Goal: Information Seeking & Learning: Compare options

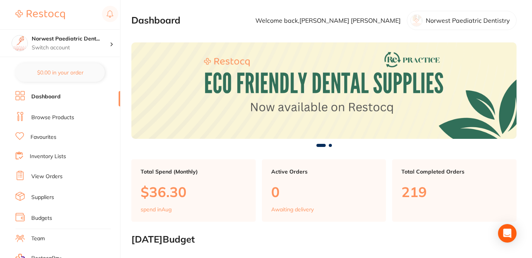
click at [59, 119] on link "Browse Products" at bounding box center [52, 118] width 43 height 8
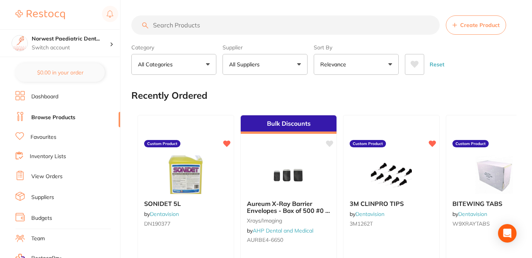
click at [171, 27] on input "search" at bounding box center [285, 24] width 308 height 19
paste input "TM-NICHRODUR7"
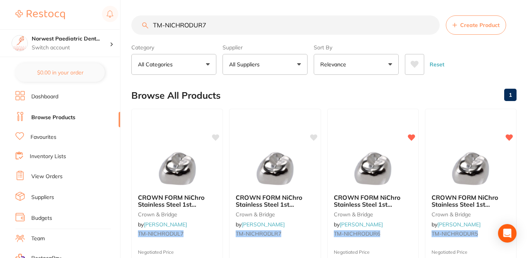
type input "TM-NICHRODUR7"
click at [250, 97] on div "Browse All Products 1" at bounding box center [323, 96] width 385 height 26
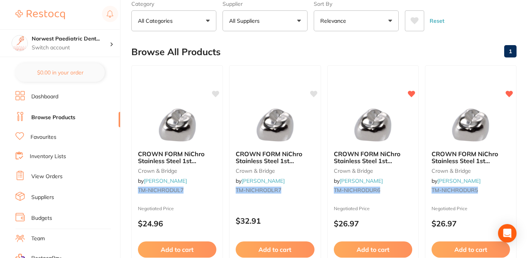
scroll to position [46, 0]
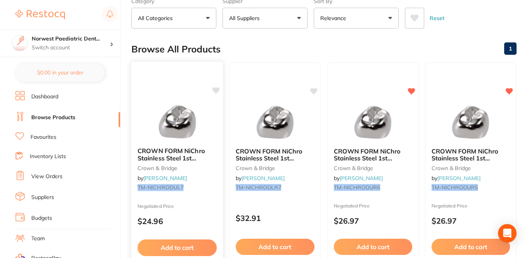
click at [199, 191] on small "TM-NICHRODUL7" at bounding box center [177, 188] width 79 height 6
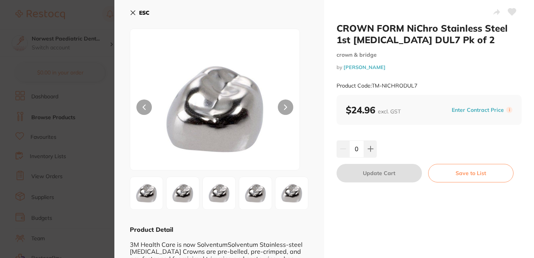
click at [459, 110] on button "Enter Contract Price" at bounding box center [477, 110] width 57 height 7
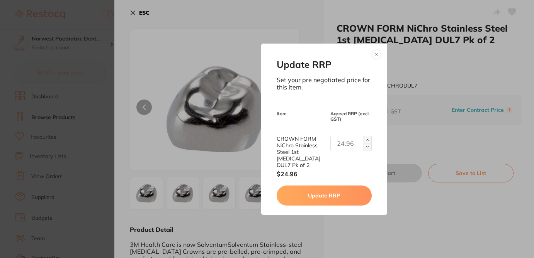
click at [350, 145] on input "text" at bounding box center [350, 143] width 41 height 15
paste input "text"
type input "26.97"
click at [310, 200] on button "Update RRP" at bounding box center [324, 196] width 95 height 20
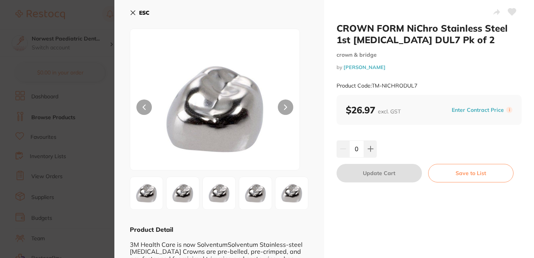
click at [132, 12] on icon at bounding box center [133, 13] width 6 height 6
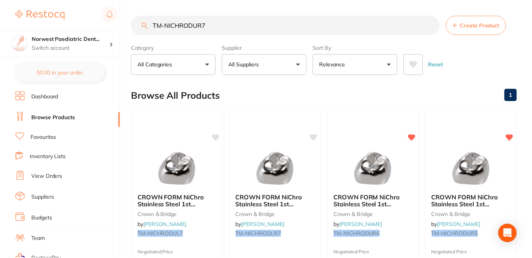
scroll to position [46, 0]
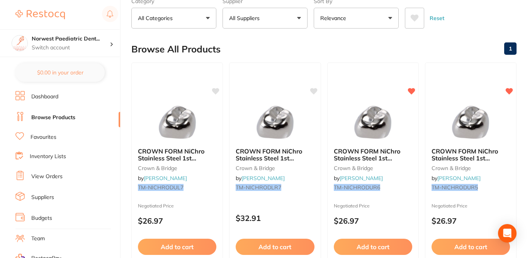
click at [255, 46] on div "Browse All Products 1" at bounding box center [323, 49] width 385 height 26
click at [215, 92] on icon at bounding box center [215, 90] width 7 height 7
click at [262, 44] on div "Browse All Products 1" at bounding box center [323, 49] width 385 height 26
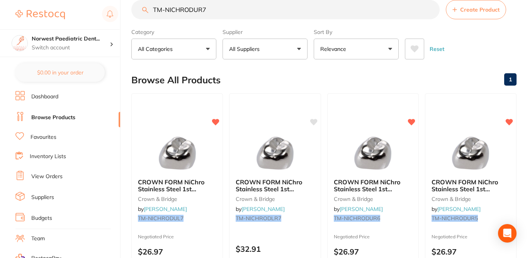
scroll to position [31, 0]
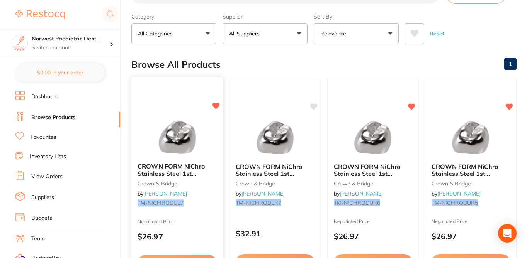
click at [217, 105] on icon at bounding box center [215, 106] width 7 height 7
click at [239, 66] on div "Browse All Products 1" at bounding box center [323, 65] width 385 height 26
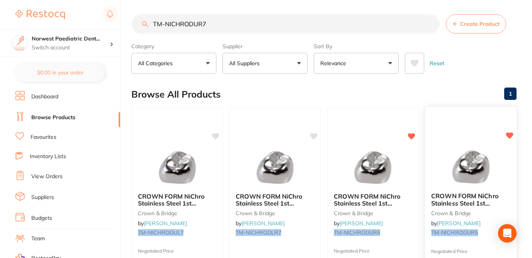
scroll to position [0, 0]
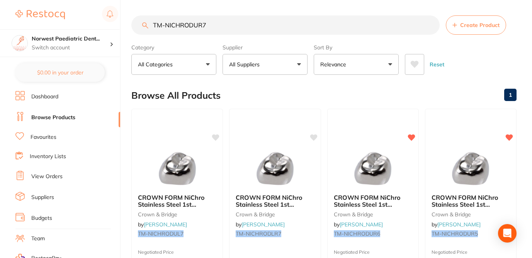
drag, startPoint x: 211, startPoint y: 26, endPoint x: 158, endPoint y: 16, distance: 53.6
click at [158, 16] on input "TM-NICHRODUR7" at bounding box center [285, 24] width 308 height 19
paste input "4"
click at [278, 95] on div "Browse All Products 1" at bounding box center [323, 96] width 385 height 26
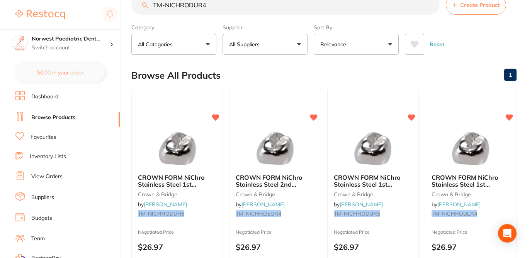
scroll to position [5, 0]
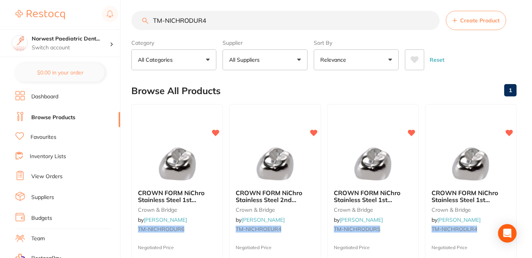
click at [213, 20] on input "TM-NICHRODUR4" at bounding box center [285, 20] width 308 height 19
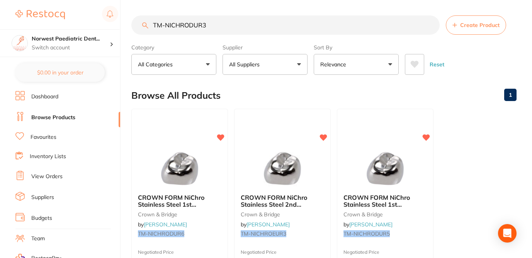
click at [258, 91] on div "Browse All Products 1" at bounding box center [323, 96] width 385 height 26
drag, startPoint x: 213, startPoint y: 24, endPoint x: 139, endPoint y: 17, distance: 74.5
click at [139, 17] on input "TM-NICHRODUR3" at bounding box center [285, 24] width 308 height 19
paste input "2"
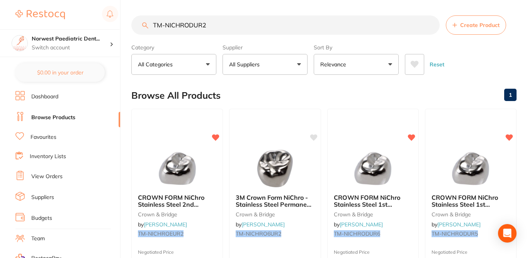
click at [251, 99] on div "Browse All Products 1" at bounding box center [323, 96] width 385 height 26
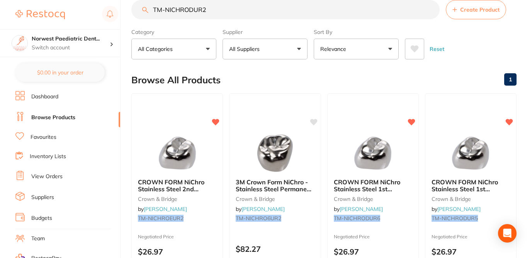
scroll to position [5, 0]
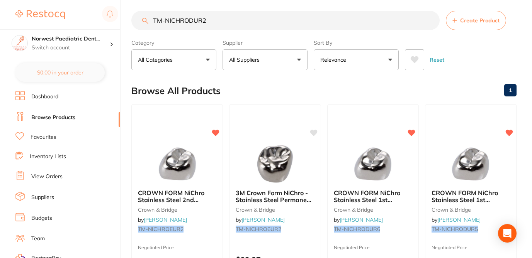
drag, startPoint x: 207, startPoint y: 23, endPoint x: 149, endPoint y: 19, distance: 58.5
click at [149, 19] on input "TM-NICHRODUR2" at bounding box center [285, 20] width 308 height 19
paste input "EUR5"
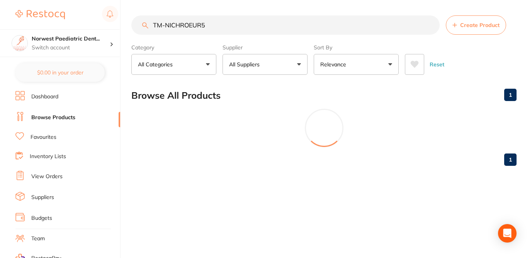
scroll to position [0, 0]
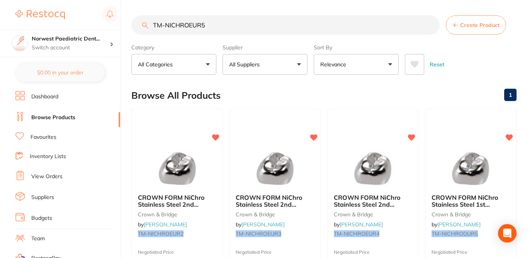
click at [259, 98] on div "Browse All Products 1" at bounding box center [323, 96] width 385 height 26
click at [261, 98] on div "Browse All Products 1" at bounding box center [323, 96] width 385 height 26
click at [213, 26] on input "TM-NICHROEUR5" at bounding box center [285, 24] width 308 height 19
type input "TM-NICHROEUR7"
click at [215, 135] on icon at bounding box center [215, 137] width 7 height 7
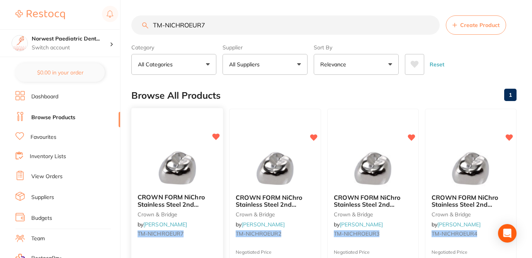
click at [207, 242] on div "CROWN FORM NiChro Stainless Steel 2nd [MEDICAL_DATA] EUR7 Pk of 2 crown & bridg…" at bounding box center [177, 217] width 92 height 59
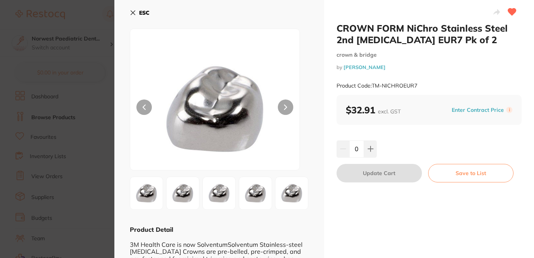
click at [459, 105] on div "Enter Contract Price i" at bounding box center [480, 110] width 63 height 12
click at [457, 109] on button "Enter Contract Price" at bounding box center [477, 110] width 57 height 7
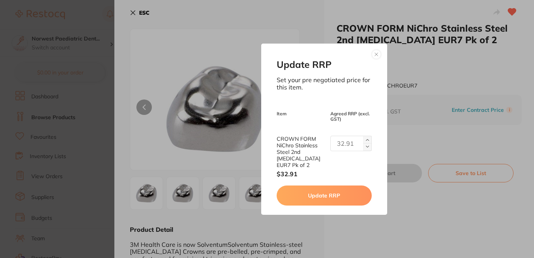
click at [344, 149] on input "text" at bounding box center [350, 143] width 41 height 15
type input "26.97"
click at [345, 197] on button "Update RRP" at bounding box center [324, 196] width 95 height 20
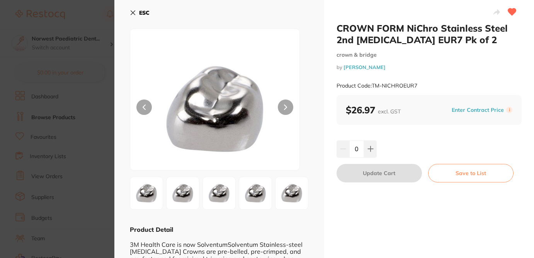
click at [85, 31] on section "CROWN FORM NiChro Stainless Steel 2nd [MEDICAL_DATA] EUR7 Pk of 2 crown & bridg…" at bounding box center [267, 129] width 534 height 258
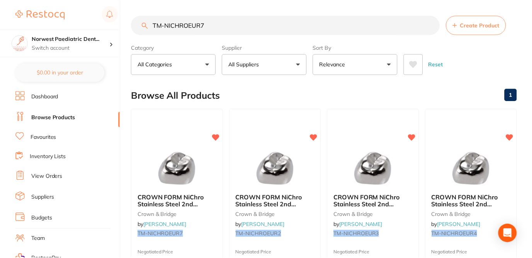
scroll to position [0, 0]
drag, startPoint x: 204, startPoint y: 25, endPoint x: 138, endPoint y: 22, distance: 66.1
click at [138, 22] on input "TM-NICHROEUR7" at bounding box center [285, 24] width 308 height 19
paste input "DUL"
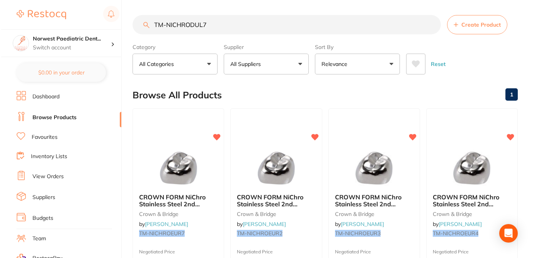
scroll to position [0, 0]
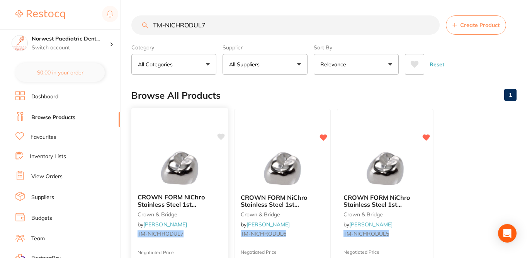
click at [221, 138] on icon at bounding box center [220, 137] width 7 height 7
click at [214, 236] on small "TM-NICHRODUL7" at bounding box center [180, 234] width 84 height 6
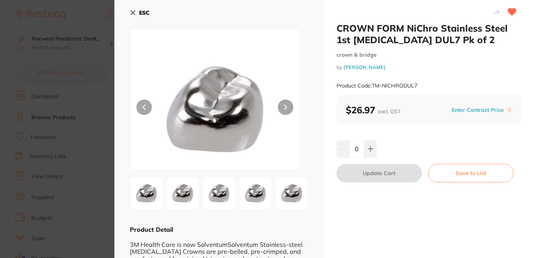
click at [134, 10] on icon at bounding box center [133, 13] width 6 height 6
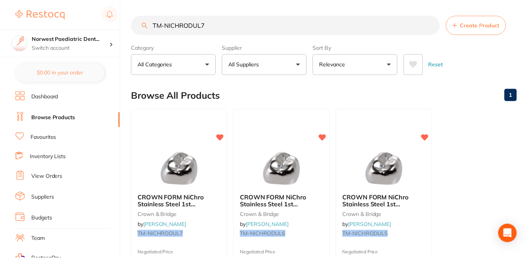
scroll to position [0, 0]
click at [212, 25] on input "TM-NICHRODUL7" at bounding box center [285, 24] width 308 height 19
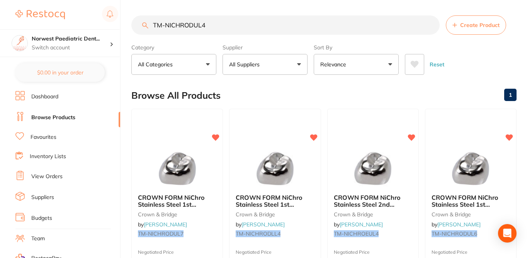
click at [285, 97] on div "Browse All Products 1" at bounding box center [323, 96] width 385 height 26
click at [439, 87] on div "Browse All Products 1" at bounding box center [323, 96] width 385 height 26
drag, startPoint x: 211, startPoint y: 26, endPoint x: 142, endPoint y: 19, distance: 69.2
click at [142, 19] on input "TM-NICHRODUL4" at bounding box center [285, 24] width 308 height 19
paste input "EUL7"
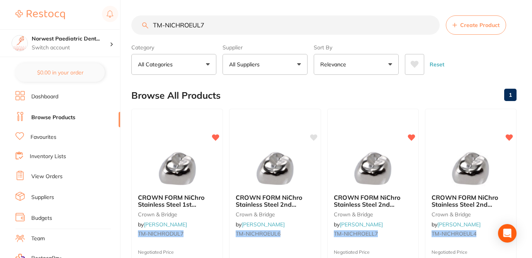
click at [302, 87] on div "Browse All Products 1" at bounding box center [323, 96] width 385 height 26
click at [298, 90] on div "Browse All Products 1" at bounding box center [323, 96] width 385 height 26
click at [214, 23] on input "TM-NICHROEUL7" at bounding box center [285, 24] width 308 height 19
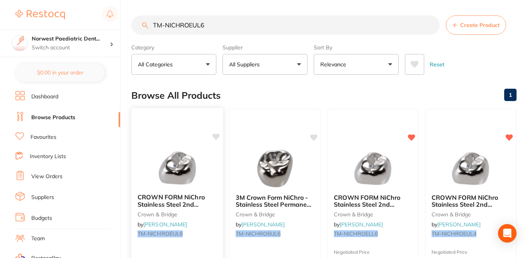
type input "TM-NICHROEUL6"
click at [212, 138] on icon at bounding box center [216, 137] width 8 height 8
click at [211, 174] on div at bounding box center [177, 168] width 92 height 39
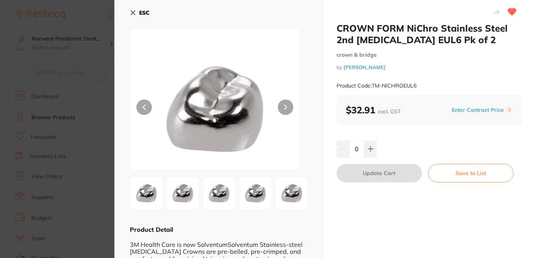
click at [461, 109] on button "Enter Contract Price" at bounding box center [477, 110] width 57 height 7
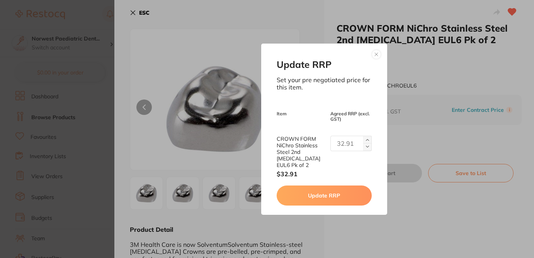
click at [338, 148] on input "text" at bounding box center [350, 143] width 41 height 15
type input "26.97"
click at [351, 193] on button "Update RRP" at bounding box center [324, 196] width 95 height 20
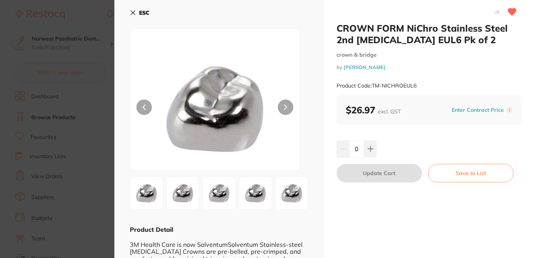
click at [93, 12] on section "CROWN FORM NiChro Stainless Steel 2nd [MEDICAL_DATA] EUL6 Pk of 2 crown & bridg…" at bounding box center [267, 129] width 534 height 258
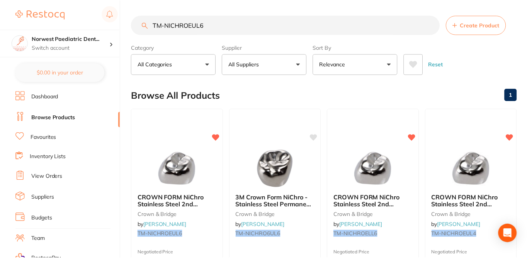
scroll to position [0, 0]
click at [209, 24] on input "TM-NICHROEUL6" at bounding box center [285, 24] width 308 height 19
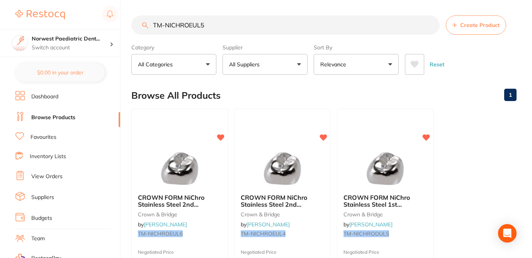
drag, startPoint x: 204, startPoint y: 29, endPoint x: 139, endPoint y: 22, distance: 66.0
click at [139, 23] on input "TM-NICHROEUL5" at bounding box center [285, 24] width 308 height 19
paste input "L"
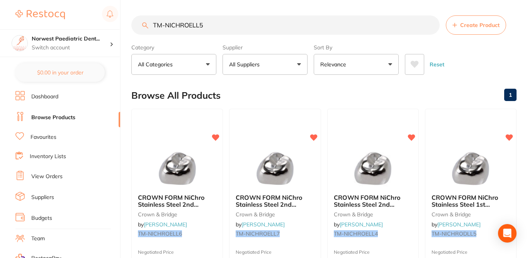
click at [268, 95] on div "Browse All Products 1" at bounding box center [323, 96] width 385 height 26
click at [211, 26] on input "TM-NICHROELL5" at bounding box center [285, 24] width 308 height 19
click at [276, 88] on div "Browse All Products 1" at bounding box center [323, 96] width 385 height 26
drag, startPoint x: 190, startPoint y: 25, endPoint x: 152, endPoint y: 17, distance: 39.5
click at [152, 17] on input "TM-NICHROELL3" at bounding box center [285, 24] width 308 height 19
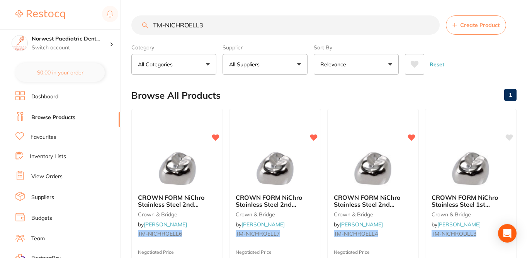
paste input "DLL7"
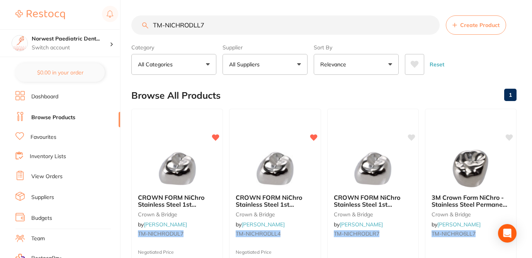
type input "TM-NICHRODLL7"
click at [279, 92] on div "Browse All Products 1" at bounding box center [323, 96] width 385 height 26
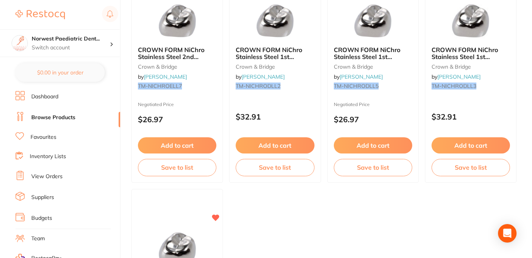
scroll to position [371, 0]
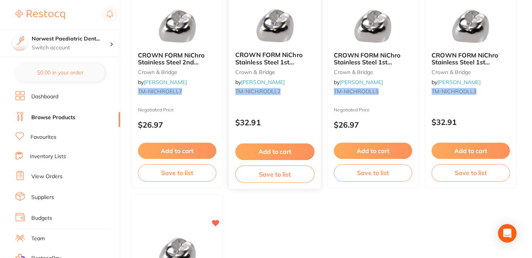
click at [278, 114] on div "$32.91" at bounding box center [275, 120] width 92 height 21
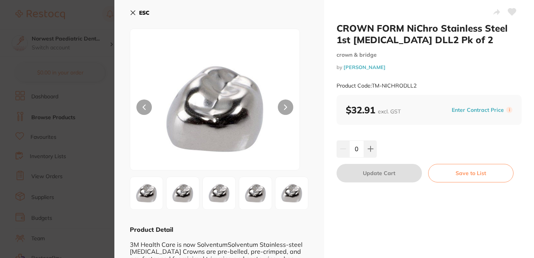
click at [458, 110] on button "Enter Contract Price" at bounding box center [477, 110] width 57 height 7
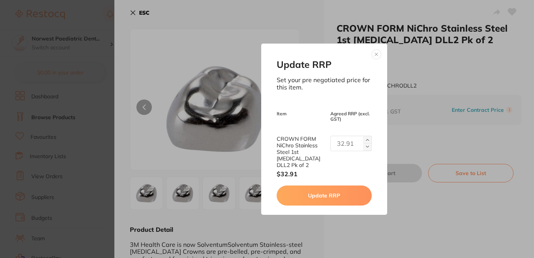
click at [351, 148] on input "text" at bounding box center [350, 143] width 41 height 15
type input "26.97"
click at [348, 194] on button "Update RRP" at bounding box center [324, 196] width 95 height 20
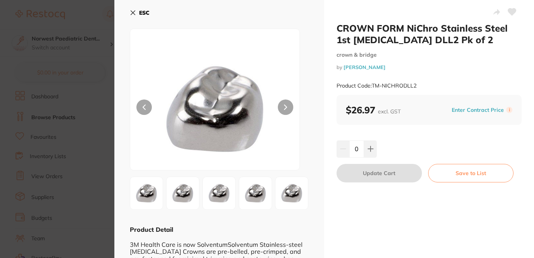
click at [95, 57] on section "CROWN FORM NiChro Stainless Steel 1st [MEDICAL_DATA] DLL2 Pk of 2 crown & bridg…" at bounding box center [267, 129] width 534 height 258
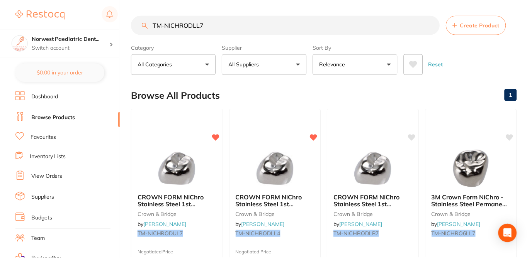
scroll to position [371, 0]
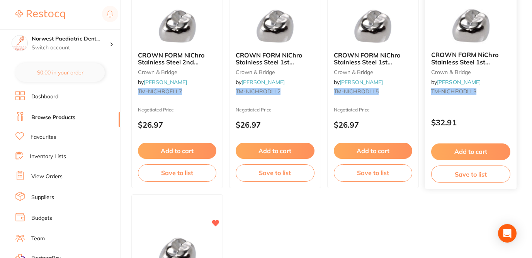
click at [470, 106] on div "CROWN FORM NiChro Stainless Steel 1st [MEDICAL_DATA] DLL3 Pk of 2 crown & bridg…" at bounding box center [471, 77] width 93 height 224
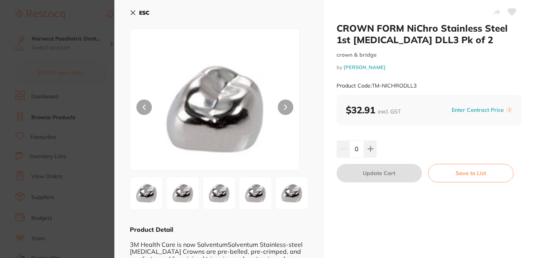
click at [457, 109] on button "Enter Contract Price" at bounding box center [477, 110] width 57 height 7
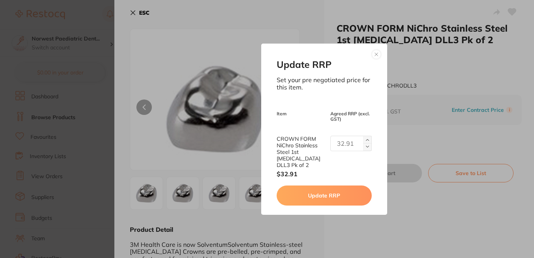
click at [340, 146] on input "text" at bounding box center [350, 143] width 41 height 15
type input "26.97"
click at [345, 192] on button "Update RRP" at bounding box center [324, 196] width 95 height 20
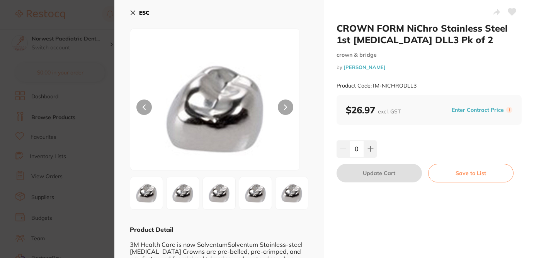
click at [90, 156] on section "CROWN FORM NiChro Stainless Steel 1st [MEDICAL_DATA] DLL3 Pk of 2 crown & bridg…" at bounding box center [267, 129] width 534 height 258
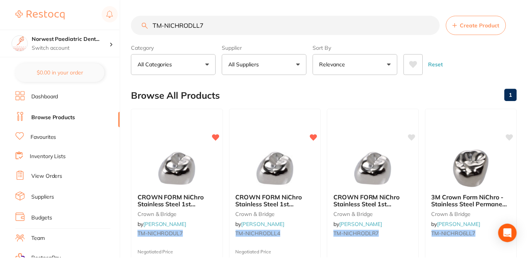
scroll to position [371, 0]
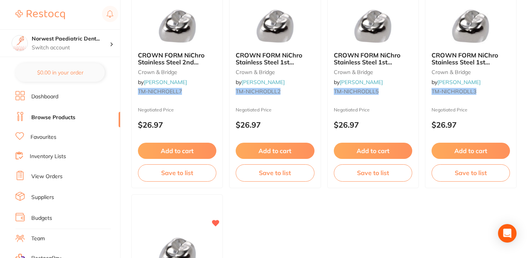
click at [264, 229] on ul "CROWN FORM NiChro Stainless Steel 1st [MEDICAL_DATA] DUL7 Pk of 2 crown & bridg…" at bounding box center [323, 77] width 385 height 679
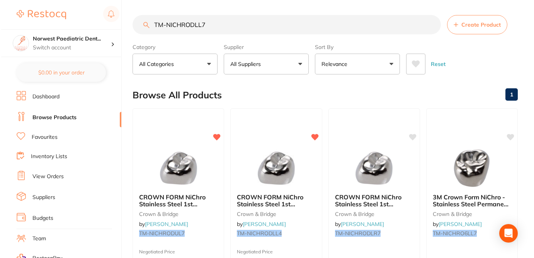
scroll to position [0, 0]
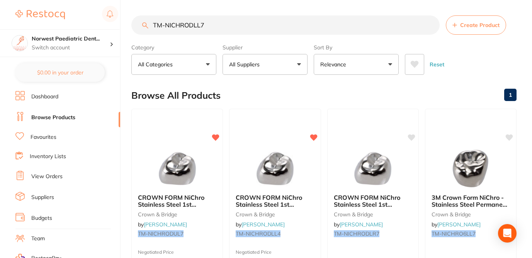
drag, startPoint x: 207, startPoint y: 27, endPoint x: 149, endPoint y: 22, distance: 58.2
click at [149, 22] on input "TM-NICHRODLL7" at bounding box center [285, 24] width 308 height 19
paste input "R"
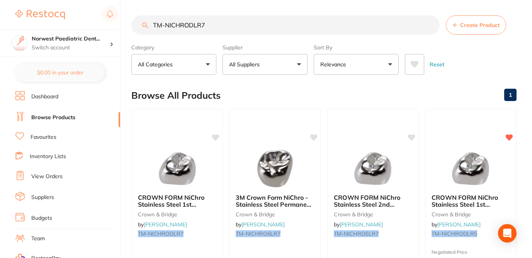
type input "TM-NICHRODLR7"
click at [217, 138] on icon at bounding box center [215, 137] width 7 height 7
click at [214, 219] on div "CROWN FORM NiChro Stainless Steel 1st [MEDICAL_DATA] DLR7 Pk of 2 crown & bridg…" at bounding box center [177, 217] width 92 height 59
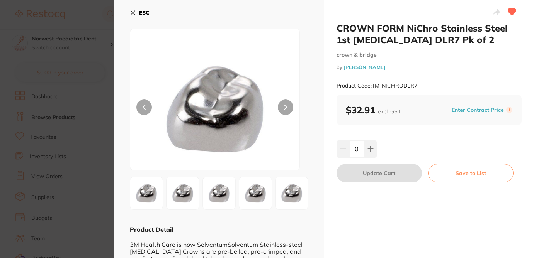
click at [467, 109] on button "Enter Contract Price" at bounding box center [477, 110] width 57 height 7
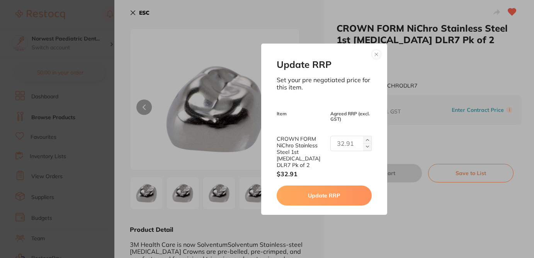
click at [339, 147] on input "text" at bounding box center [350, 143] width 41 height 15
type input "26.97"
click at [347, 192] on button "Update RRP" at bounding box center [324, 196] width 95 height 20
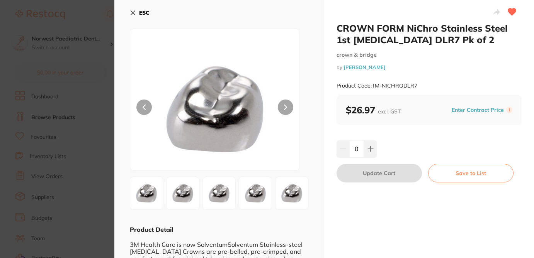
click at [85, 27] on section "CROWN FORM NiChro Stainless Steel 1st [MEDICAL_DATA] DLR7 Pk of 2 crown & bridg…" at bounding box center [267, 129] width 534 height 258
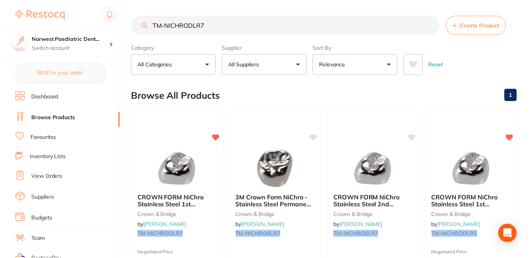
scroll to position [0, 0]
click at [263, 83] on div "Browse All Products 1" at bounding box center [323, 95] width 385 height 26
click at [289, 97] on div "Browse All Products 1" at bounding box center [323, 95] width 385 height 26
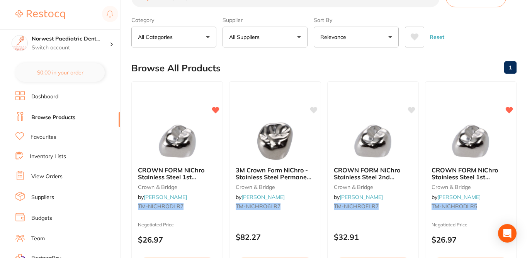
scroll to position [16, 0]
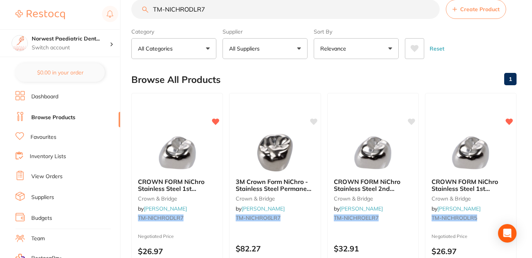
drag, startPoint x: 204, startPoint y: 8, endPoint x: 151, endPoint y: 10, distance: 52.6
click at [151, 10] on input "TM-NICHRODLR7" at bounding box center [285, 9] width 308 height 19
paste input "E"
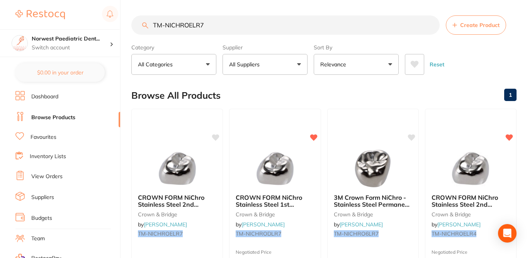
type input "TM-NICHROELR7"
click at [256, 95] on div "Browse All Products 1" at bounding box center [323, 96] width 385 height 26
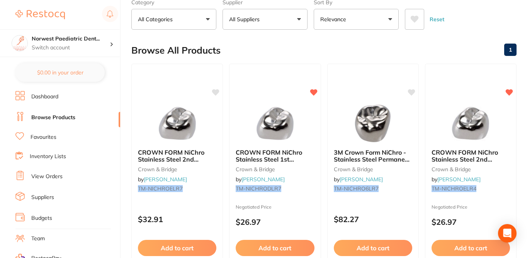
scroll to position [46, 0]
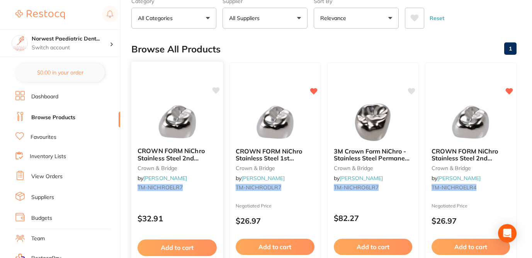
click at [217, 91] on icon at bounding box center [215, 90] width 7 height 7
click at [196, 223] on div "$32.91" at bounding box center [177, 217] width 92 height 21
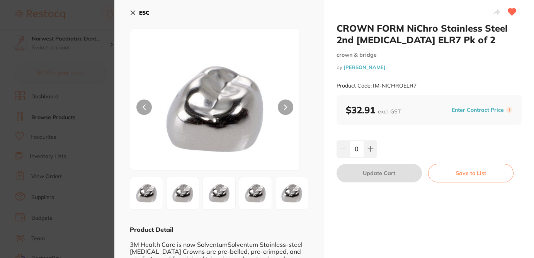
click at [467, 107] on button "Enter Contract Price" at bounding box center [477, 110] width 57 height 7
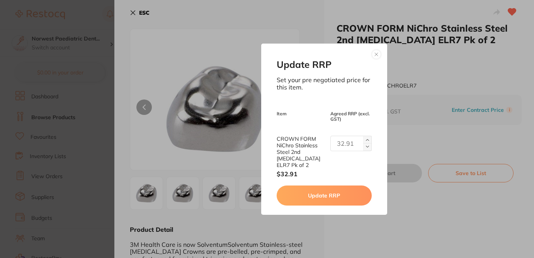
click at [347, 147] on input "text" at bounding box center [350, 143] width 41 height 15
type input "26.97"
click at [343, 193] on button "Update RRP" at bounding box center [324, 196] width 95 height 20
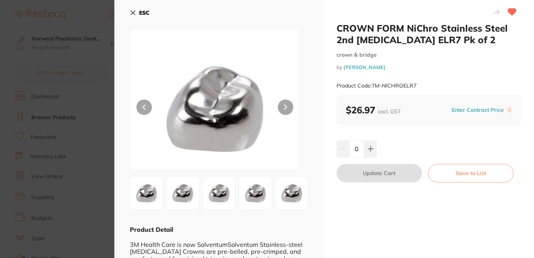
click at [100, 18] on section "CROWN FORM NiChro Stainless Steel 2nd [MEDICAL_DATA] ELR7 Pk of 2 crown & bridg…" at bounding box center [267, 129] width 534 height 258
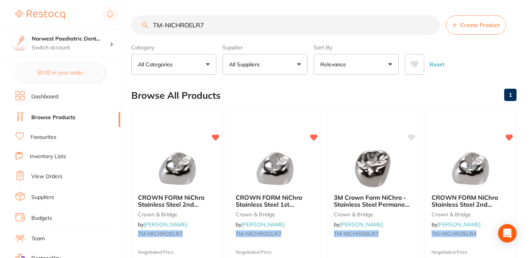
click at [223, 21] on input "TM-NICHROELR7" at bounding box center [285, 24] width 308 height 19
click at [206, 28] on input "TM-NICHROELR7" at bounding box center [285, 24] width 308 height 19
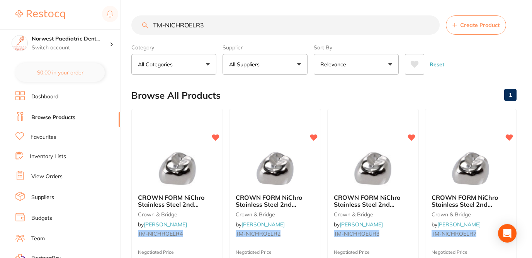
click at [270, 88] on div "Browse All Products 1" at bounding box center [323, 96] width 385 height 26
drag, startPoint x: 208, startPoint y: 25, endPoint x: 155, endPoint y: 20, distance: 53.5
click at [155, 20] on input "TM-NICHROELR3" at bounding box center [285, 24] width 308 height 19
click at [269, 83] on div "Browse All Products 1" at bounding box center [323, 96] width 385 height 26
drag, startPoint x: 204, startPoint y: 27, endPoint x: 151, endPoint y: 23, distance: 53.4
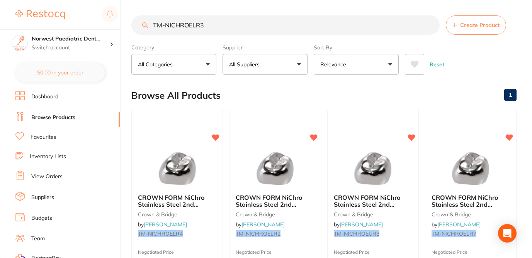
click at [151, 23] on input "TM-NICHROELR3" at bounding box center [285, 24] width 308 height 19
paste input "HF-SSC-URD6"
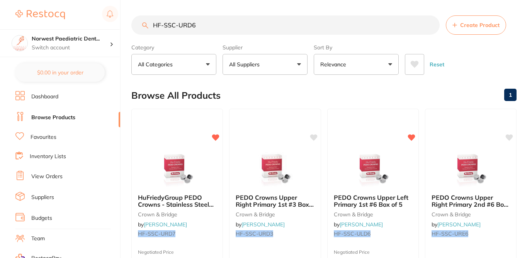
click at [242, 93] on div "Browse All Products 1" at bounding box center [323, 96] width 385 height 26
click at [204, 27] on input "HF-SSC-URD6" at bounding box center [285, 24] width 308 height 19
type input "HF-SSC-URD5"
click at [511, 136] on icon at bounding box center [509, 137] width 7 height 7
click at [316, 138] on icon at bounding box center [313, 137] width 7 height 7
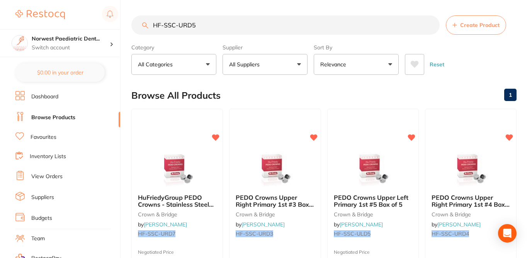
click at [321, 93] on div "Browse All Products 1" at bounding box center [323, 96] width 385 height 26
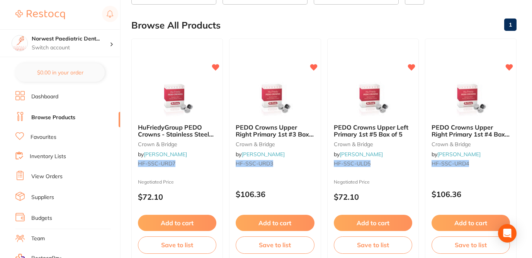
scroll to position [62, 0]
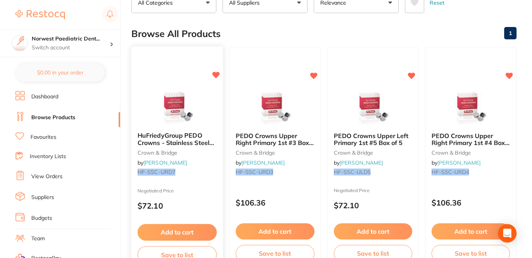
click at [188, 194] on div "Negotiated Price $72.10" at bounding box center [177, 201] width 92 height 26
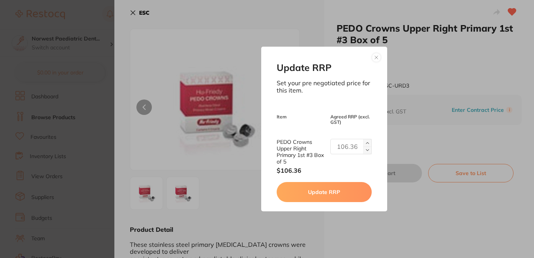
click at [345, 147] on input "text" at bounding box center [350, 146] width 41 height 15
type input "72.1"
click at [341, 193] on button "Update RRP" at bounding box center [324, 192] width 95 height 20
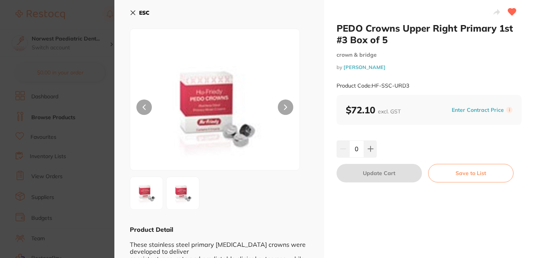
click at [73, 46] on section "PEDO Crowns Upper Right Primary 1st #3 Box of 5 crown & bridge by Henry Schein …" at bounding box center [267, 129] width 534 height 258
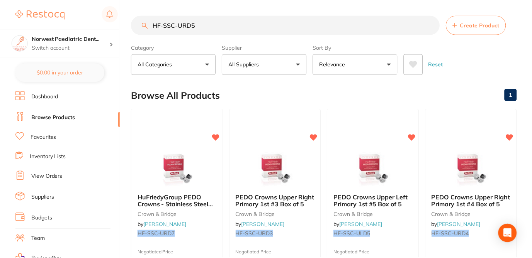
scroll to position [62, 0]
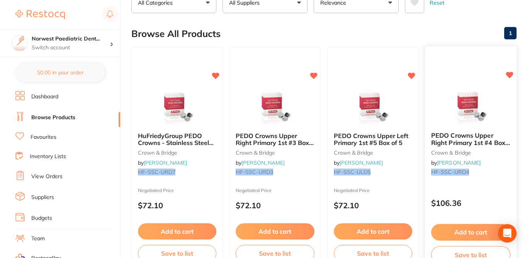
click at [479, 199] on p "$106.36" at bounding box center [470, 203] width 79 height 9
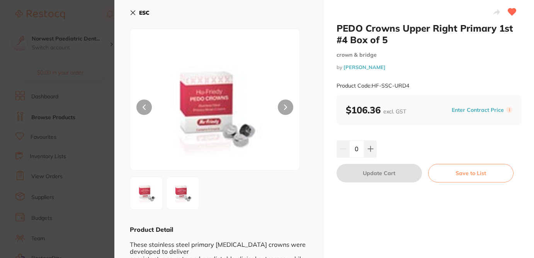
click at [469, 110] on button "Enter Contract Price" at bounding box center [477, 110] width 57 height 7
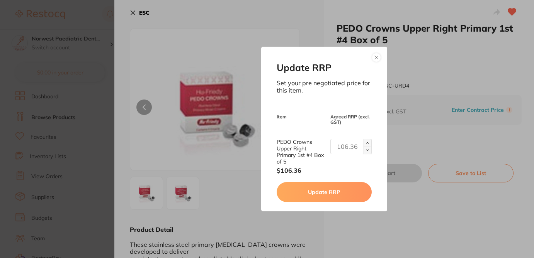
click at [346, 146] on input "text" at bounding box center [350, 146] width 41 height 15
type input "72.10"
click at [329, 194] on button "Update RRP" at bounding box center [324, 192] width 95 height 20
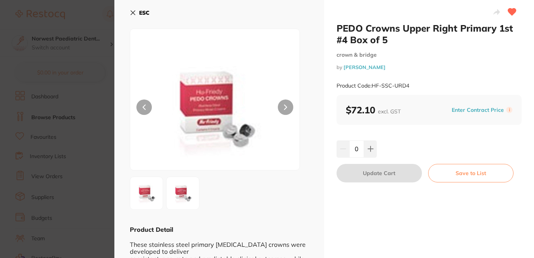
click at [98, 70] on section "PEDO Crowns Upper Right Primary 1st #4 Box of 5 crown & bridge by Henry Schein …" at bounding box center [267, 129] width 534 height 258
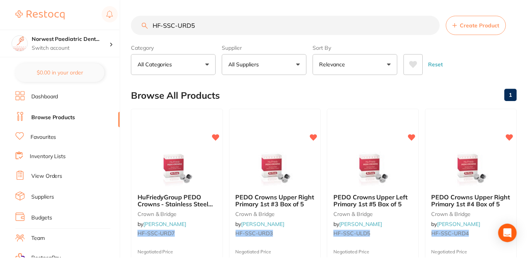
scroll to position [62, 0]
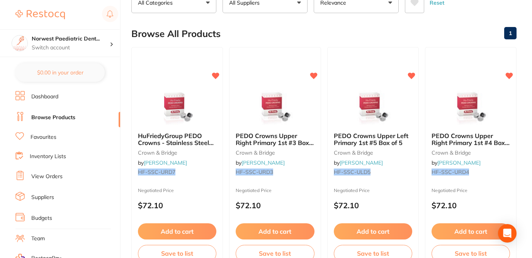
click at [308, 31] on div "Browse All Products 1" at bounding box center [323, 34] width 385 height 26
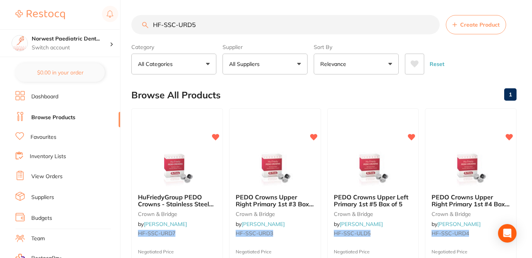
scroll to position [0, 0]
drag, startPoint x: 200, startPoint y: 23, endPoint x: 142, endPoint y: 23, distance: 57.9
click at [142, 23] on div "HF-SSC-URD5 Create Product" at bounding box center [323, 24] width 385 height 19
paste input "TM-NICHRODLL3"
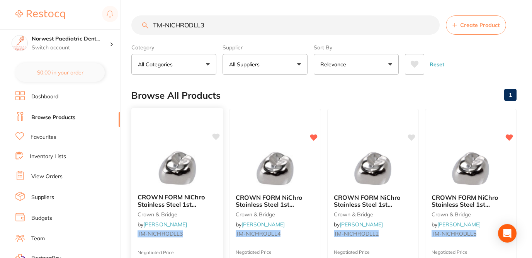
click at [217, 139] on icon at bounding box center [216, 137] width 8 height 8
click at [262, 90] on div "Browse All Products 1" at bounding box center [323, 96] width 385 height 26
drag, startPoint x: 208, startPoint y: 25, endPoint x: 146, endPoint y: 25, distance: 62.6
click at [146, 25] on div "TM-NICHRODLL3 Create Product" at bounding box center [323, 24] width 385 height 19
paste input "HF-SSC-ULD7"
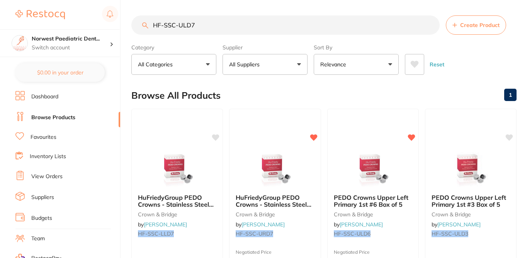
type input "HF-SSC-ULD7"
click at [258, 94] on div "Browse All Products 1" at bounding box center [323, 96] width 385 height 26
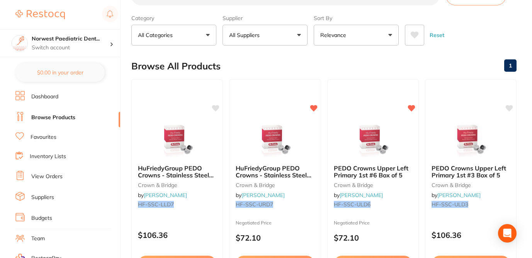
scroll to position [31, 0]
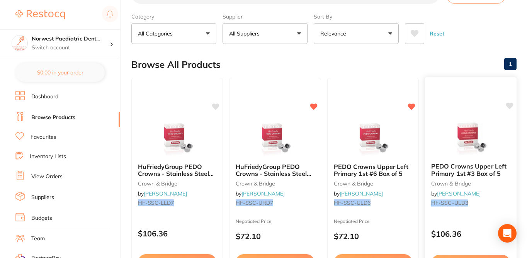
click at [510, 105] on icon at bounding box center [509, 106] width 7 height 7
click at [482, 230] on p "$106.36" at bounding box center [470, 234] width 79 height 9
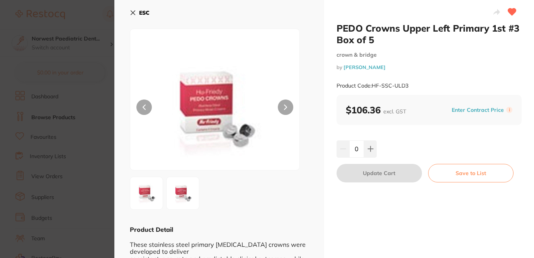
click at [461, 110] on button "Enter Contract Price" at bounding box center [477, 110] width 57 height 7
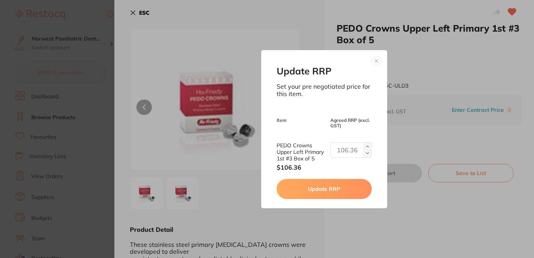
click at [337, 146] on input "text" at bounding box center [350, 150] width 41 height 15
type input "72.10"
click at [332, 192] on button "Update RRP" at bounding box center [324, 189] width 95 height 20
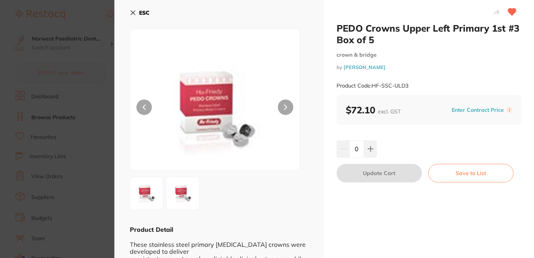
click at [93, 15] on section "PEDO Crowns Upper Left Primary 1st #3 Box of 5 crown & bridge by Henry Schein H…" at bounding box center [267, 129] width 534 height 258
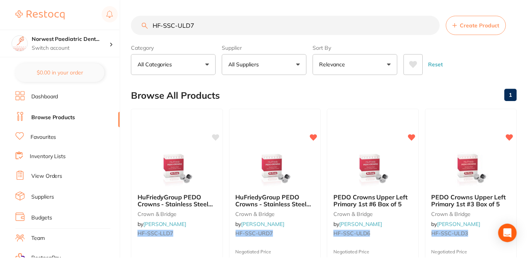
scroll to position [31, 0]
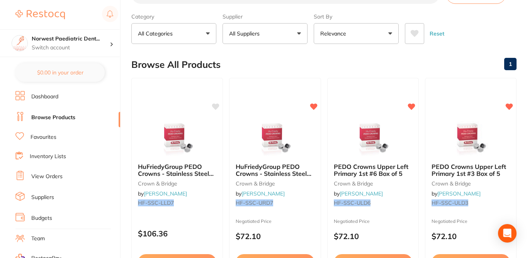
click at [376, 53] on div "Browse All Products 1" at bounding box center [323, 65] width 385 height 26
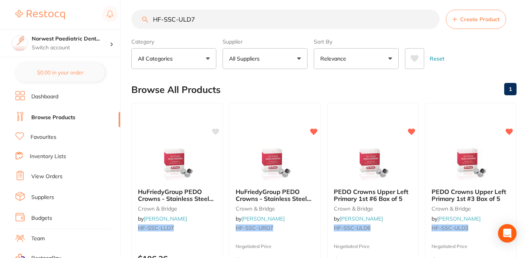
scroll to position [0, 0]
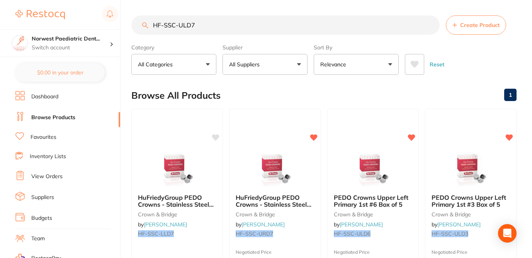
drag, startPoint x: 200, startPoint y: 25, endPoint x: 178, endPoint y: 19, distance: 22.8
click at [178, 19] on input "HF-SSC-ULD7" at bounding box center [285, 24] width 308 height 19
paste input "L"
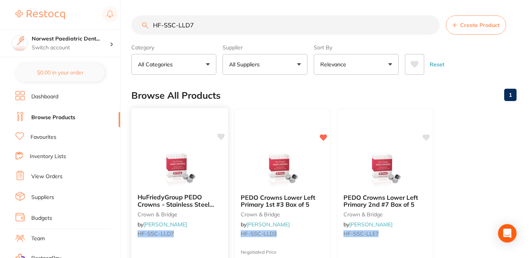
type input "HF-SSC-LLD7"
click at [219, 136] on icon at bounding box center [220, 137] width 7 height 7
click at [247, 93] on div "Browse All Products 1" at bounding box center [323, 96] width 385 height 26
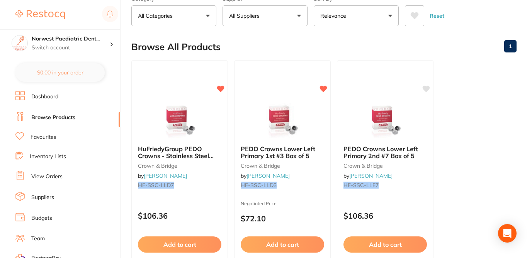
scroll to position [62, 0]
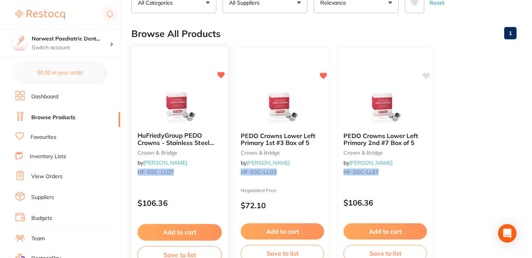
click at [201, 186] on div "HuFriedyGroup PEDO Crowns - Stainless Steel Primary Molar Crowns - Lower Left P…" at bounding box center [180, 158] width 98 height 224
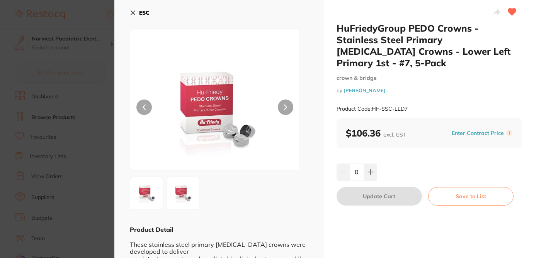
click at [465, 130] on button "Enter Contract Price" at bounding box center [477, 133] width 57 height 7
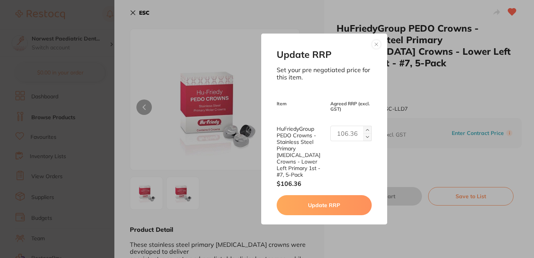
click at [347, 140] on input "text" at bounding box center [350, 133] width 41 height 15
drag, startPoint x: 343, startPoint y: 139, endPoint x: 329, endPoint y: 136, distance: 14.7
click at [328, 138] on div "2" at bounding box center [348, 133] width 48 height 15
drag, startPoint x: 337, startPoint y: 137, endPoint x: 342, endPoint y: 137, distance: 5.0
click at [342, 137] on input "2" at bounding box center [350, 133] width 41 height 15
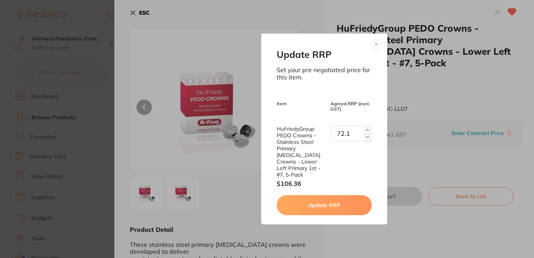
type input "72.10"
click at [342, 202] on button "Update RRP" at bounding box center [324, 205] width 95 height 20
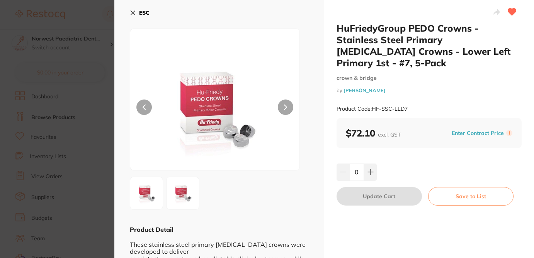
click at [95, 22] on section "HuFriedyGroup PEDO Crowns - Stainless Steel Primary Molar Crowns - Lower Left P…" at bounding box center [267, 129] width 534 height 258
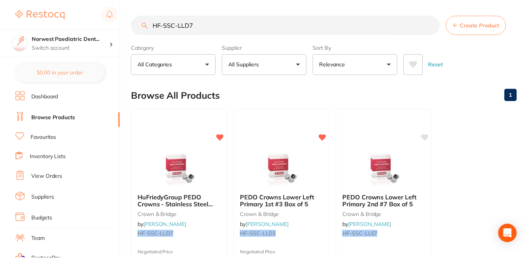
scroll to position [62, 0]
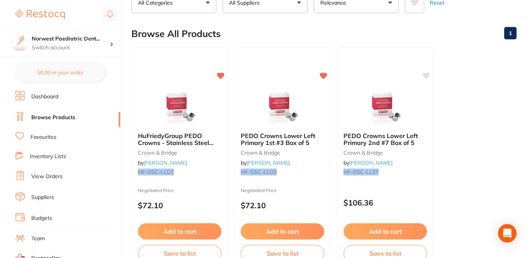
click at [455, 187] on ul "HuFriedyGroup PEDO Crowns - Stainless Steel Primary Molar Crowns - Lower Left P…" at bounding box center [323, 158] width 385 height 222
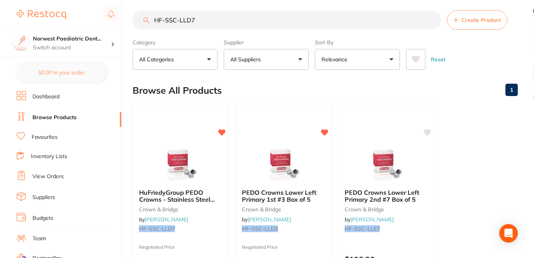
scroll to position [0, 0]
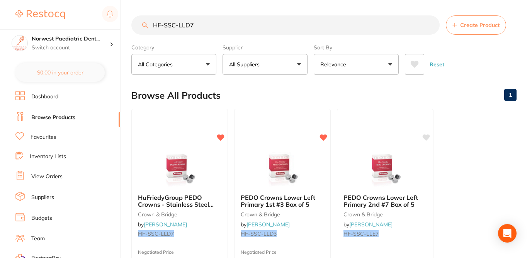
drag, startPoint x: 195, startPoint y: 29, endPoint x: 153, endPoint y: 21, distance: 42.8
click at [153, 21] on input "HF-SSC-LLD7" at bounding box center [285, 24] width 308 height 19
paste input "RD2"
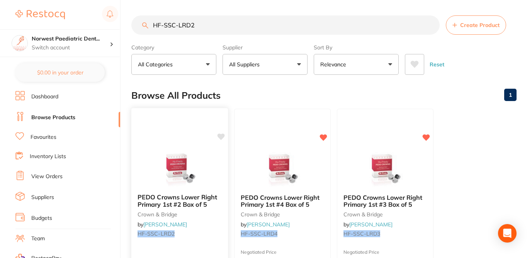
type input "HF-SSC-LRD2"
click at [223, 136] on icon at bounding box center [220, 137] width 7 height 7
click at [216, 223] on div "PEDO Crowns Lower Right Primary 1st #2 Box of 5 crown & bridge by Henry Schein …" at bounding box center [179, 217] width 97 height 59
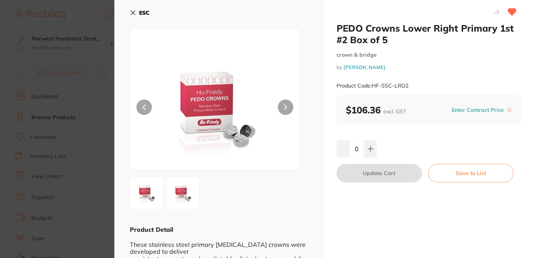
click at [463, 109] on button "Enter Contract Price" at bounding box center [477, 110] width 57 height 7
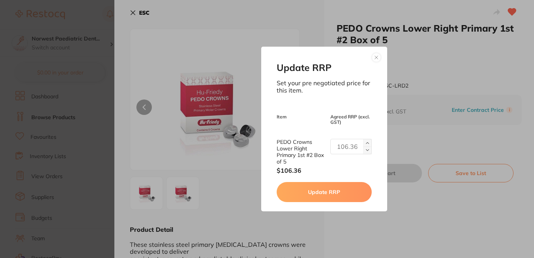
click at [350, 148] on input "text" at bounding box center [350, 146] width 41 height 15
type input "72.10"
click at [339, 193] on button "Update RRP" at bounding box center [324, 192] width 95 height 20
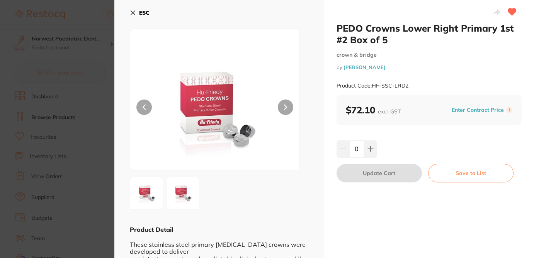
click at [76, 53] on section "PEDO Crowns Lower Right Primary 1st #2 Box of 5 crown & bridge by Henry Schein …" at bounding box center [267, 129] width 534 height 258
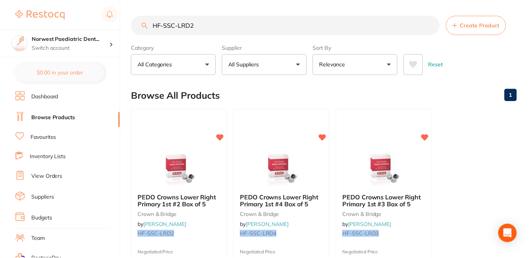
scroll to position [0, 0]
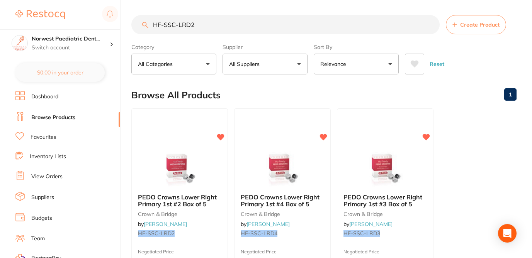
click at [289, 83] on div "Browse All Products 1" at bounding box center [323, 95] width 385 height 26
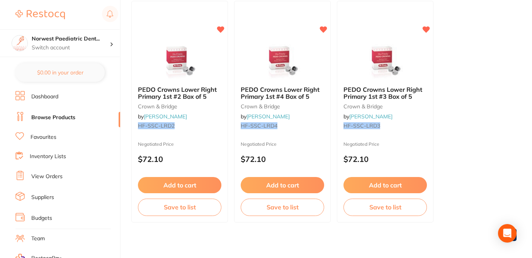
scroll to position [113, 0]
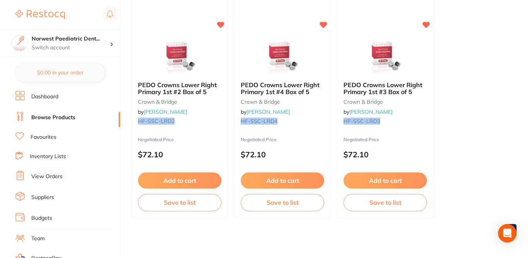
click at [127, 68] on div "$2,904.44 Norwest Paediatric Dent... Switch account Norwest Paediatric Dentistr…" at bounding box center [266, 16] width 532 height 258
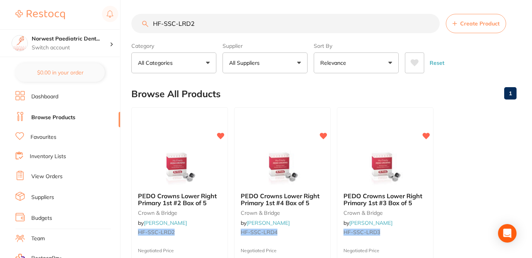
scroll to position [0, 0]
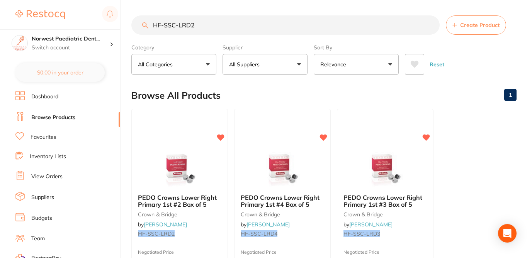
drag, startPoint x: 195, startPoint y: 27, endPoint x: 145, endPoint y: 24, distance: 50.3
click at [145, 24] on div "HF-SSC-LRD2 Create Product" at bounding box center [323, 24] width 385 height 19
paste input "TM-914011"
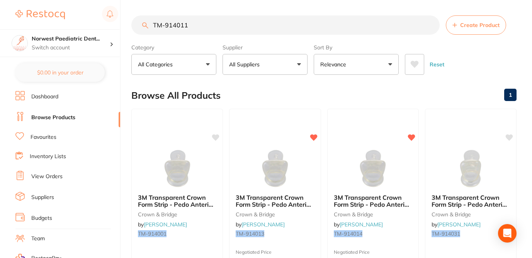
click at [246, 103] on div "Browse All Products 1" at bounding box center [323, 96] width 385 height 26
drag, startPoint x: 189, startPoint y: 24, endPoint x: 133, endPoint y: 24, distance: 56.0
click at [133, 24] on input "TM-914011" at bounding box center [285, 24] width 308 height 19
paste input "0"
type input "TM-914001"
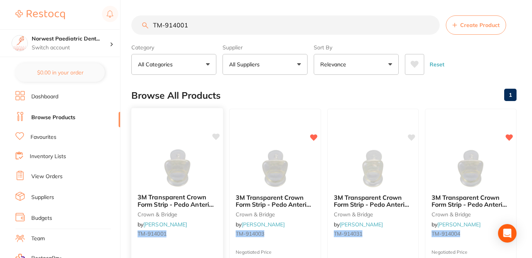
click at [217, 137] on icon at bounding box center [215, 137] width 7 height 7
click at [207, 235] on small "TM-914001" at bounding box center [177, 234] width 79 height 6
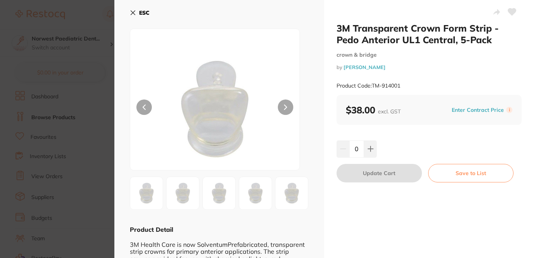
click at [463, 110] on button "Enter Contract Price" at bounding box center [477, 110] width 57 height 7
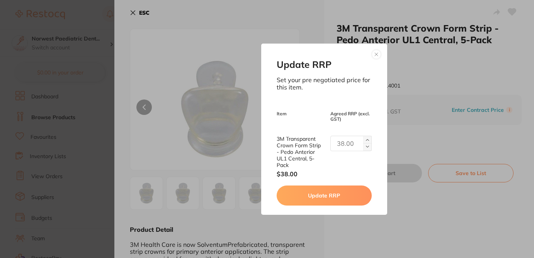
click at [347, 140] on input "text" at bounding box center [350, 143] width 41 height 15
type input "35.95"
click at [340, 198] on button "Update RRP" at bounding box center [324, 196] width 95 height 20
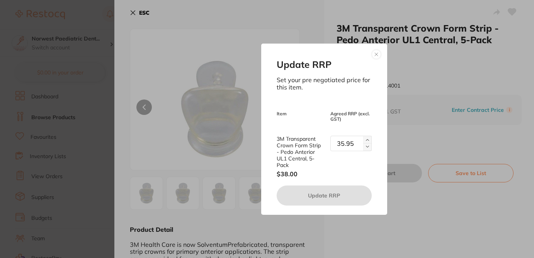
click at [375, 56] on button at bounding box center [376, 54] width 9 height 9
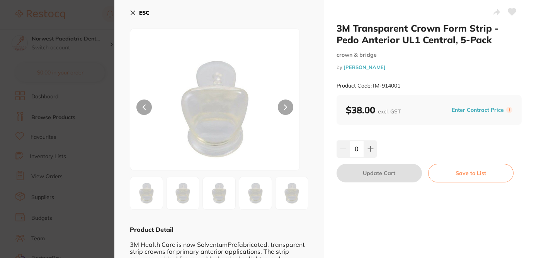
click at [457, 110] on button "Enter Contract Price" at bounding box center [477, 110] width 57 height 7
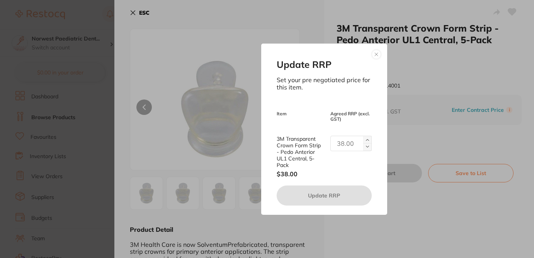
click at [335, 146] on input "text" at bounding box center [350, 143] width 41 height 15
type input "35.95"
click at [373, 55] on button at bounding box center [376, 54] width 9 height 9
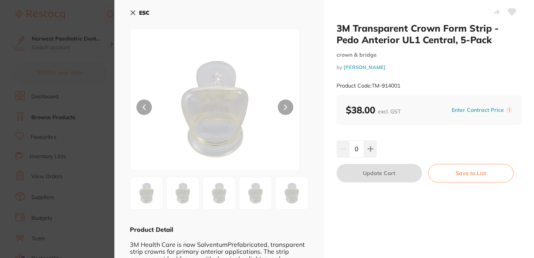
click at [93, 59] on section "3M Transparent Crown Form Strip - Pedo Anterior UL1 Central, 5-Pack crown & bri…" at bounding box center [267, 129] width 534 height 258
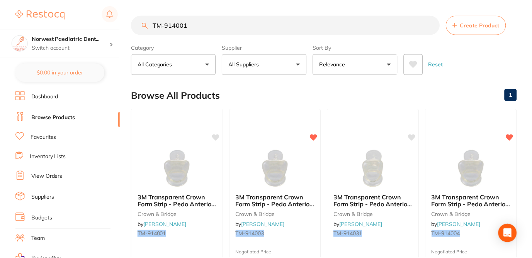
scroll to position [0, 0]
click at [217, 138] on icon at bounding box center [215, 136] width 7 height 7
click at [217, 135] on icon at bounding box center [215, 136] width 7 height 7
click at [213, 22] on input "TM-914001" at bounding box center [285, 24] width 308 height 19
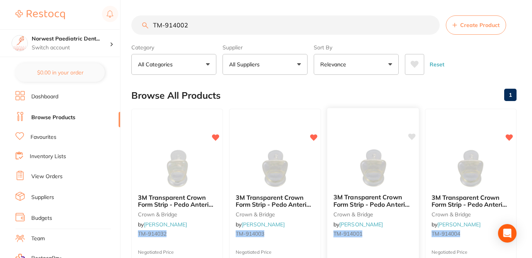
type input "TM-914002"
click at [414, 139] on icon at bounding box center [412, 137] width 8 height 8
click at [385, 95] on div "Browse All Products 1" at bounding box center [323, 96] width 385 height 26
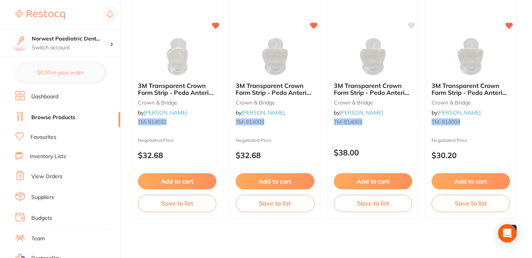
scroll to position [113, 0]
